Goal: Task Accomplishment & Management: Manage account settings

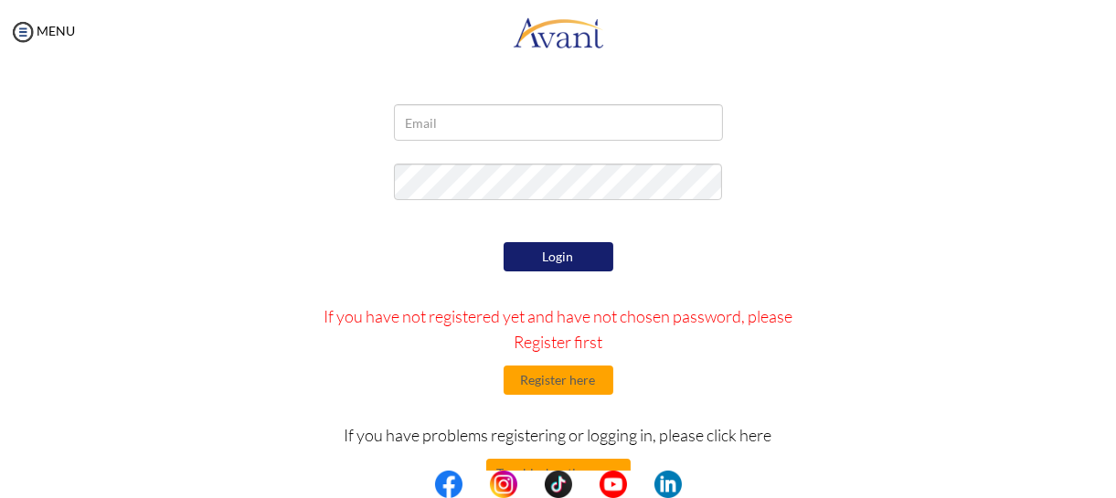
scroll to position [117, 0]
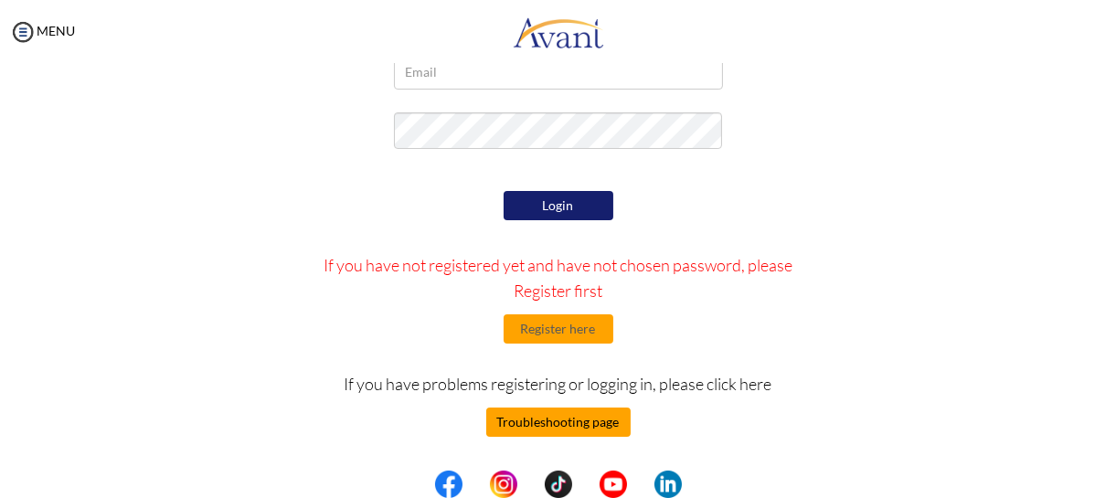
click at [585, 423] on button "Troubleshooting page" at bounding box center [558, 422] width 144 height 29
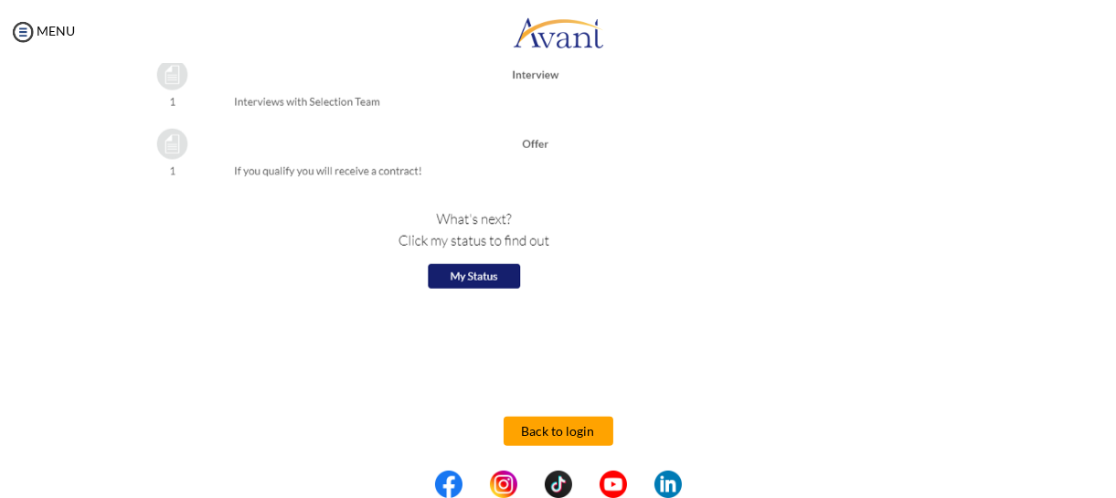
click at [562, 434] on button "Back to login" at bounding box center [559, 431] width 110 height 29
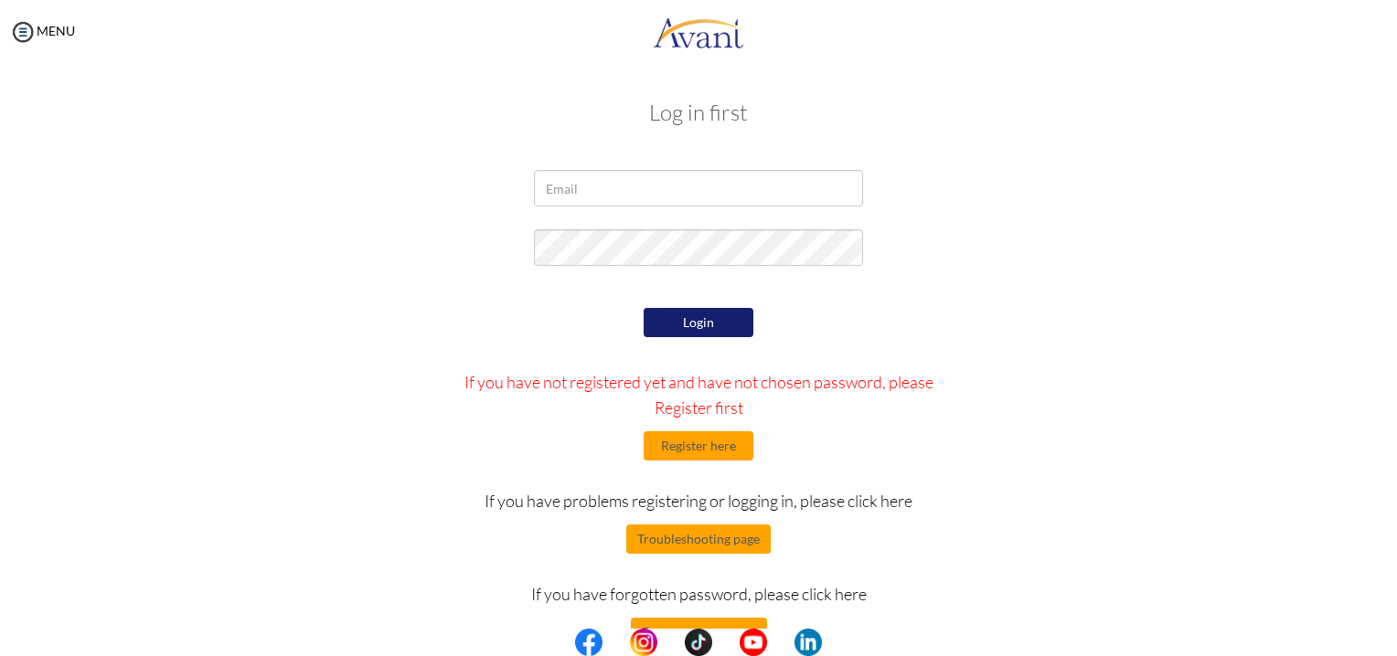
drag, startPoint x: 930, startPoint y: 391, endPoint x: 922, endPoint y: 399, distance: 11.0
click at [0, 0] on div at bounding box center [0, 0] width 0 height 0
click at [677, 622] on button "Forgotten password" at bounding box center [699, 632] width 136 height 29
